Goal: Information Seeking & Learning: Learn about a topic

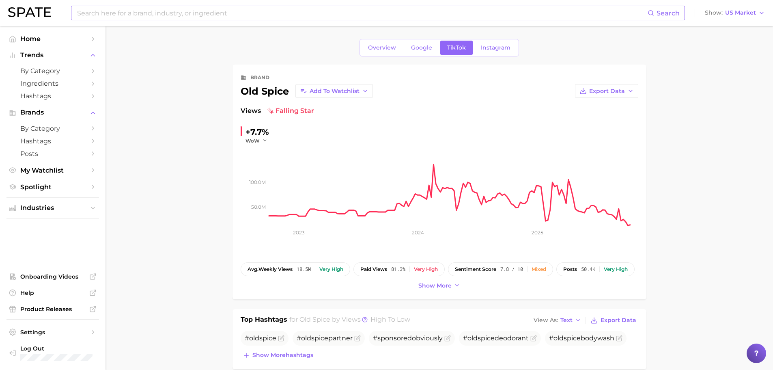
click at [160, 13] on input at bounding box center [362, 13] width 572 height 14
type input "Dr [PERSON_NAME]"
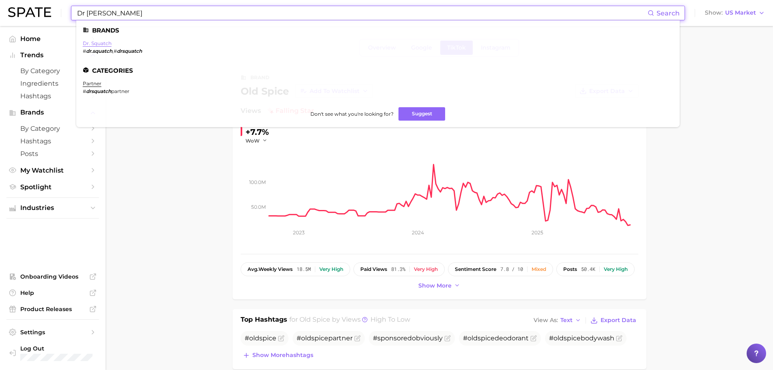
click at [105, 44] on link "dr. squatch" at bounding box center [97, 43] width 29 height 6
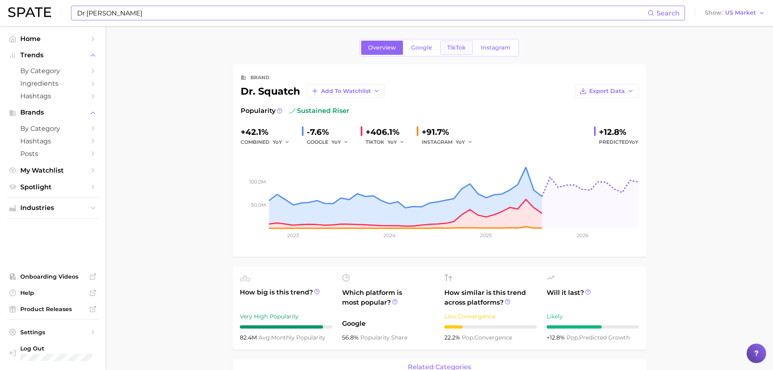
click at [461, 47] on span "TikTok" at bounding box center [456, 47] width 19 height 7
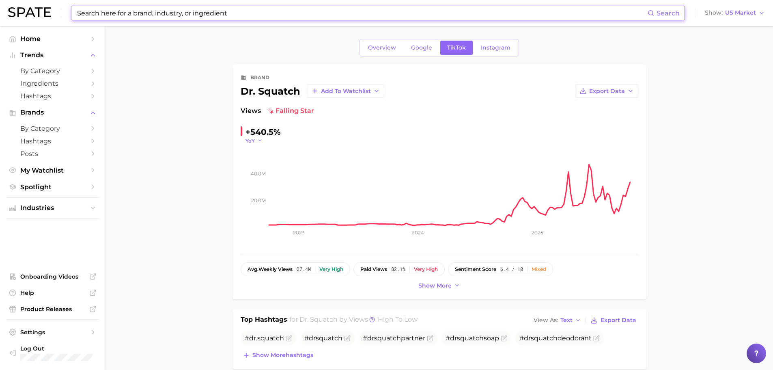
click at [257, 140] on icon "button" at bounding box center [260, 141] width 6 height 6
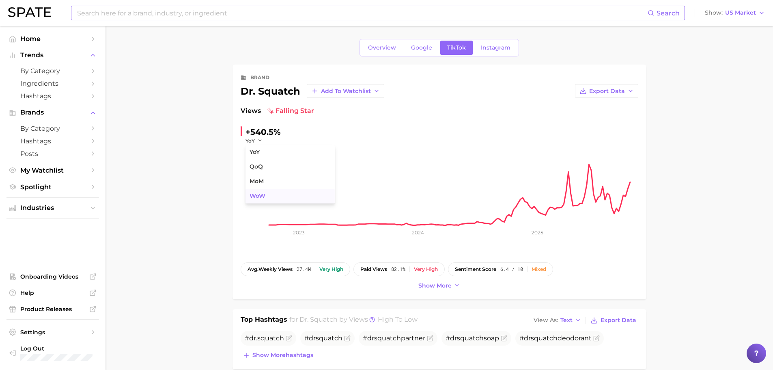
click at [262, 194] on span "WoW" at bounding box center [258, 195] width 16 height 7
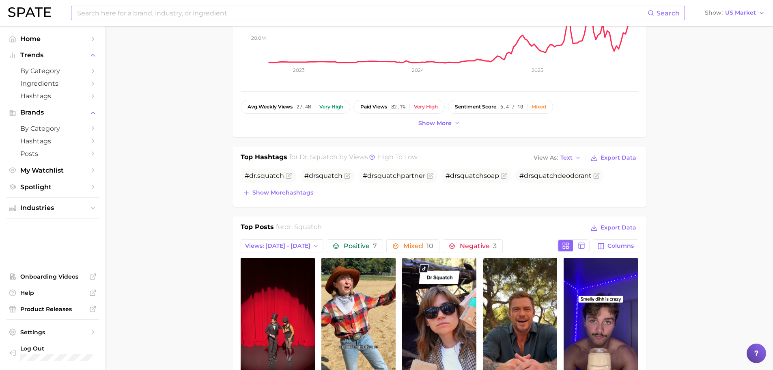
scroll to position [284, 0]
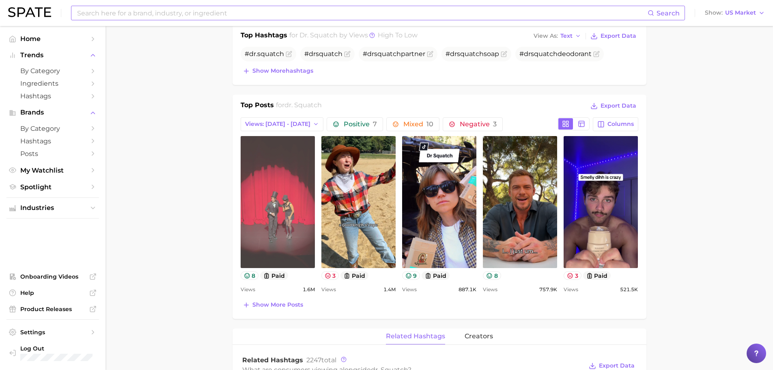
click at [304, 197] on link "view post on TikTok" at bounding box center [278, 202] width 74 height 132
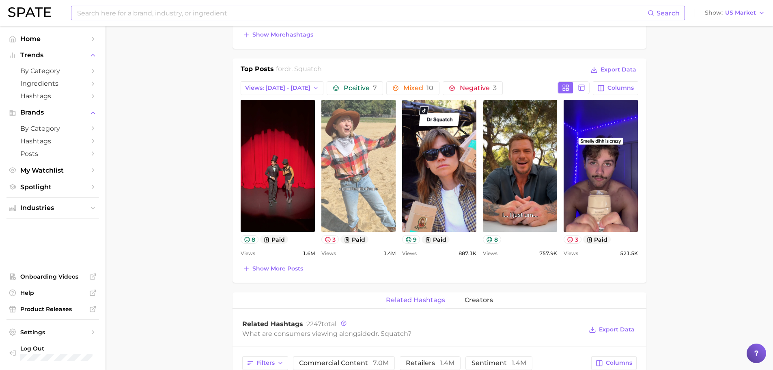
scroll to position [325, 0]
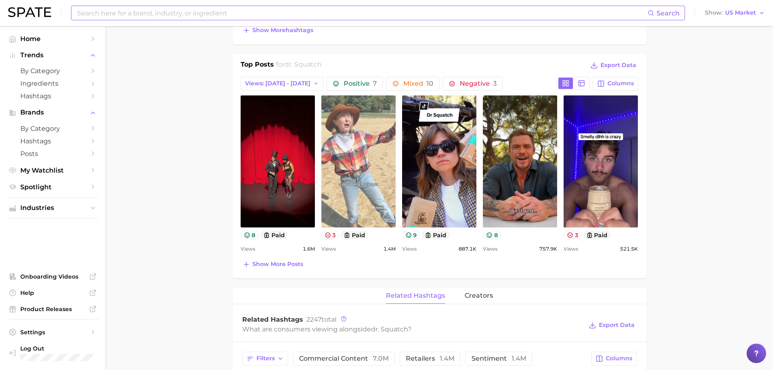
click at [366, 180] on link "view post on TikTok" at bounding box center [359, 161] width 74 height 132
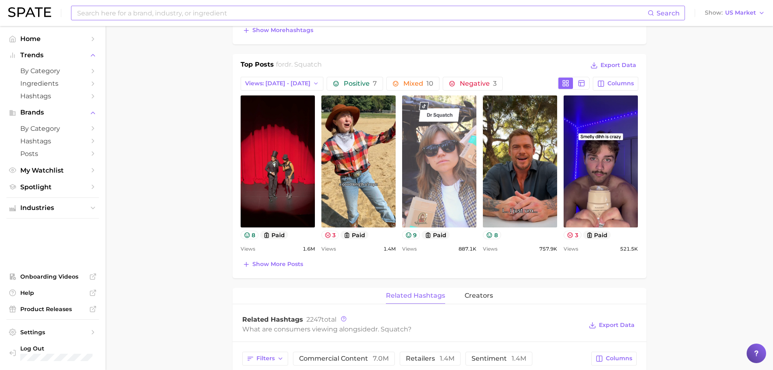
click at [448, 190] on link "view post on TikTok" at bounding box center [439, 161] width 74 height 132
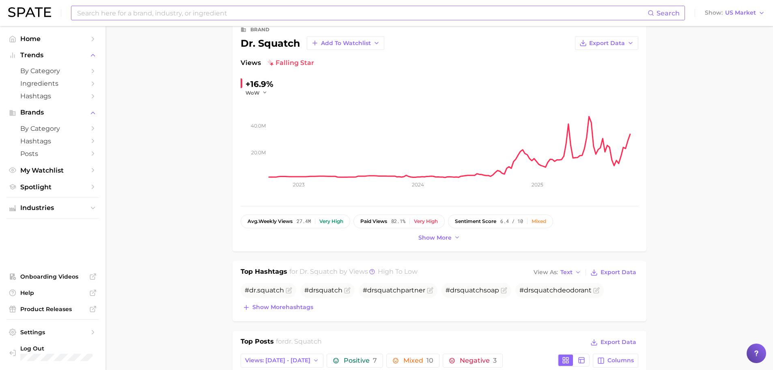
scroll to position [41, 0]
